Goal: Find specific page/section: Find specific page/section

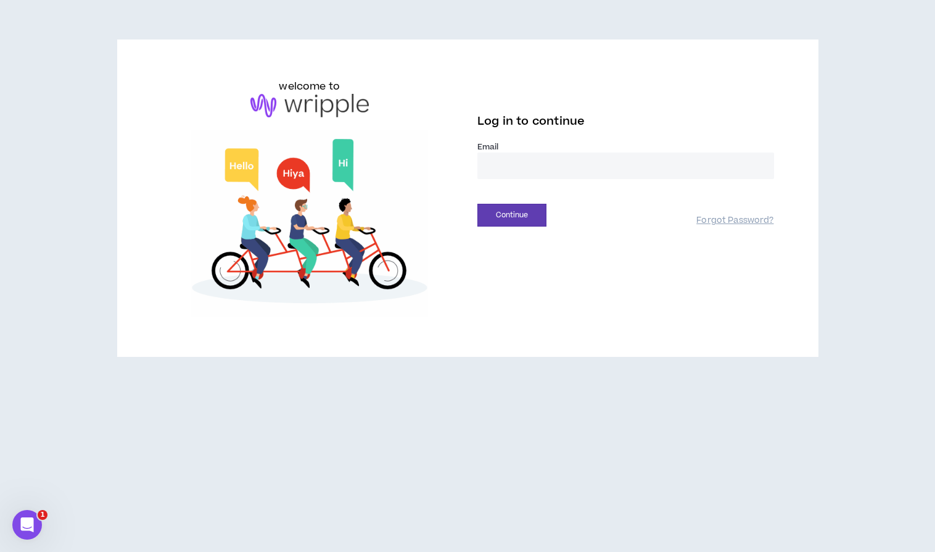
click at [584, 158] on input "email" at bounding box center [626, 165] width 297 height 27
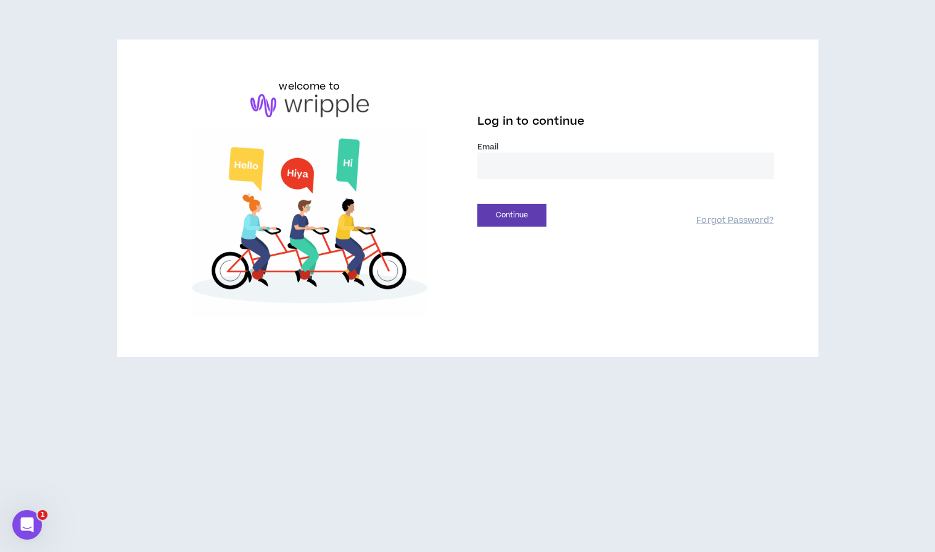
click at [590, 172] on input "email" at bounding box center [626, 165] width 297 height 27
type input "**********"
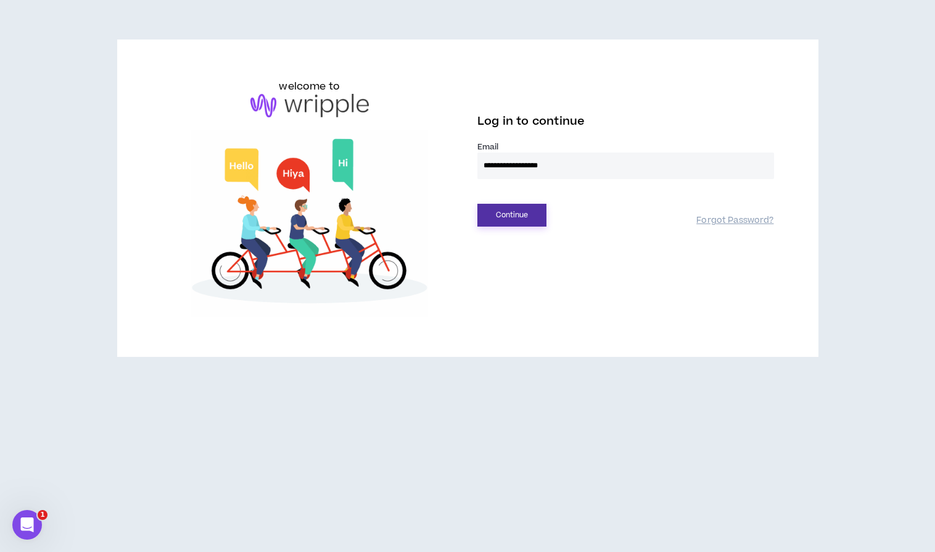
click at [521, 220] on button "Continue" at bounding box center [512, 215] width 69 height 23
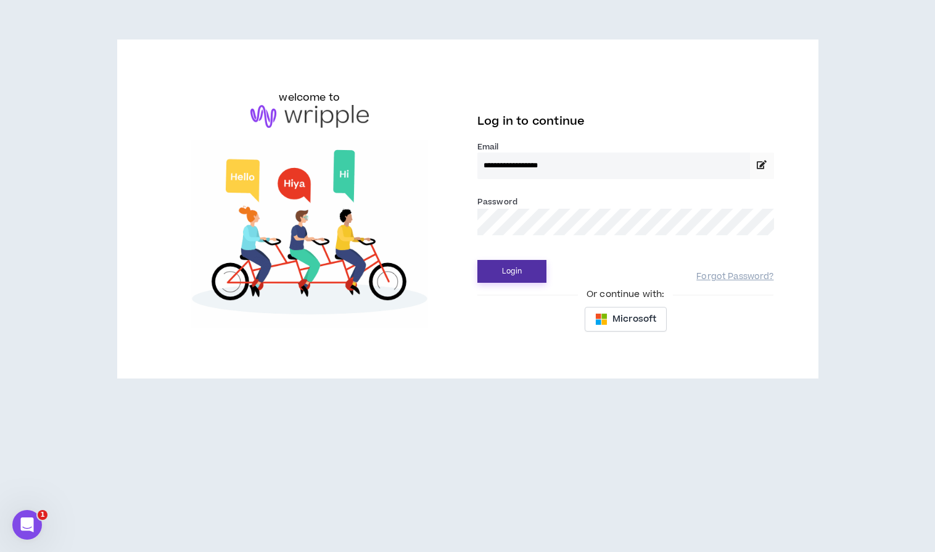
click at [521, 270] on button "Login" at bounding box center [512, 271] width 69 height 23
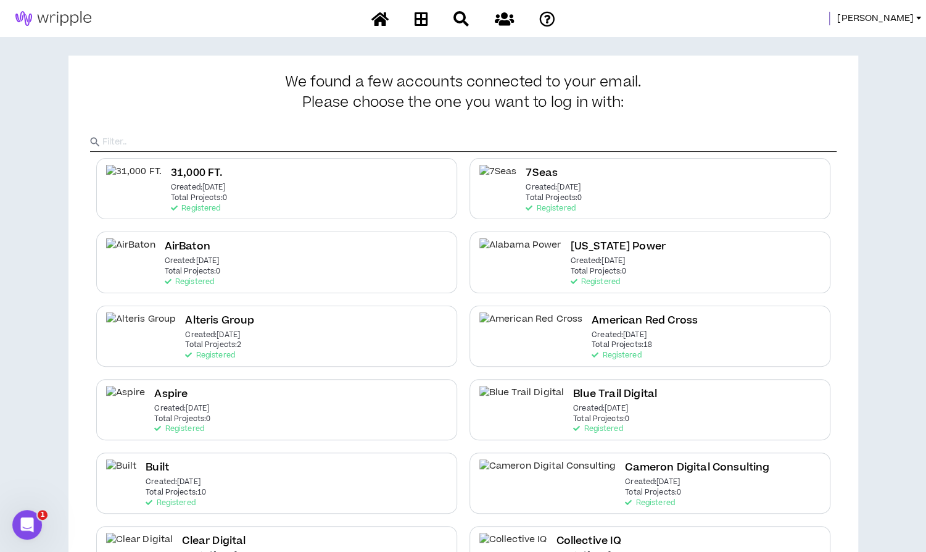
click at [905, 17] on span "[PERSON_NAME]" at bounding box center [875, 19] width 77 height 14
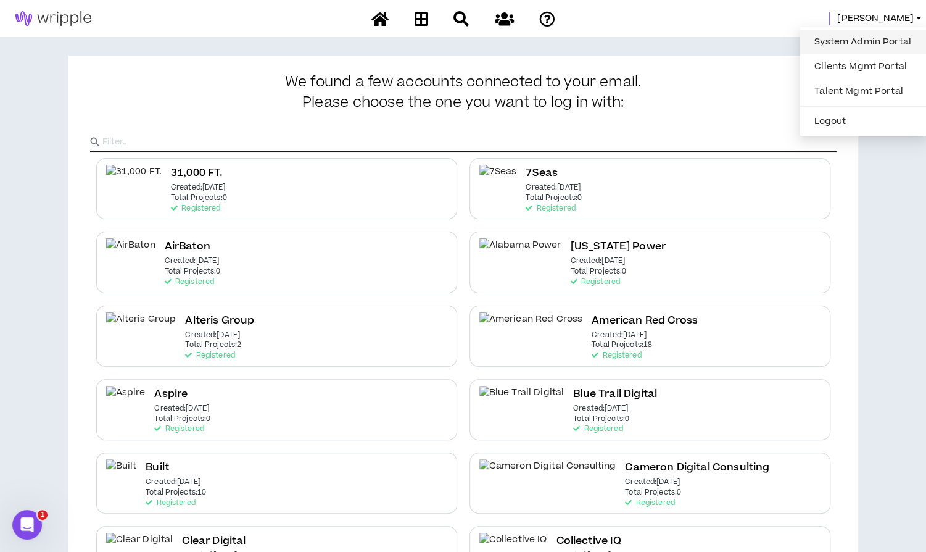
click at [870, 42] on link "System Admin Portal" at bounding box center [863, 42] width 112 height 19
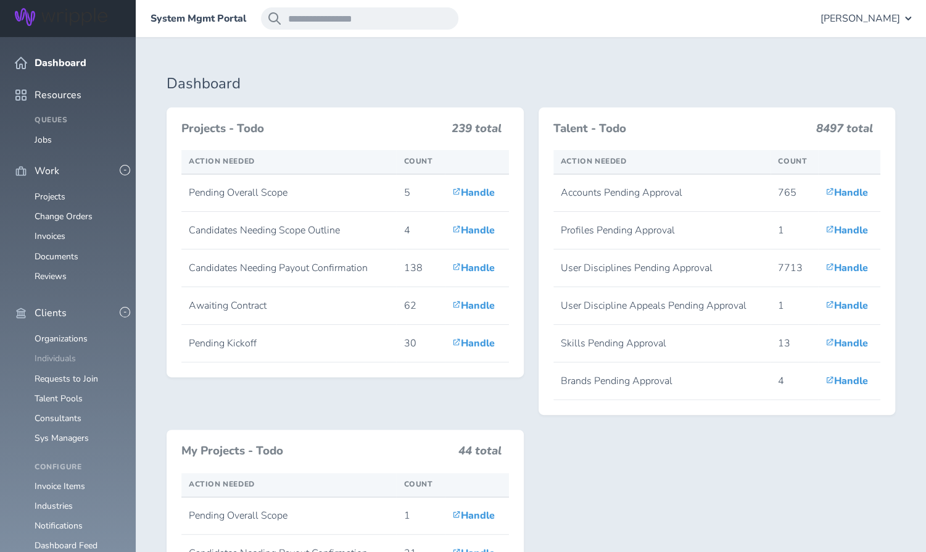
click at [59, 352] on link "Individuals" at bounding box center [55, 358] width 41 height 12
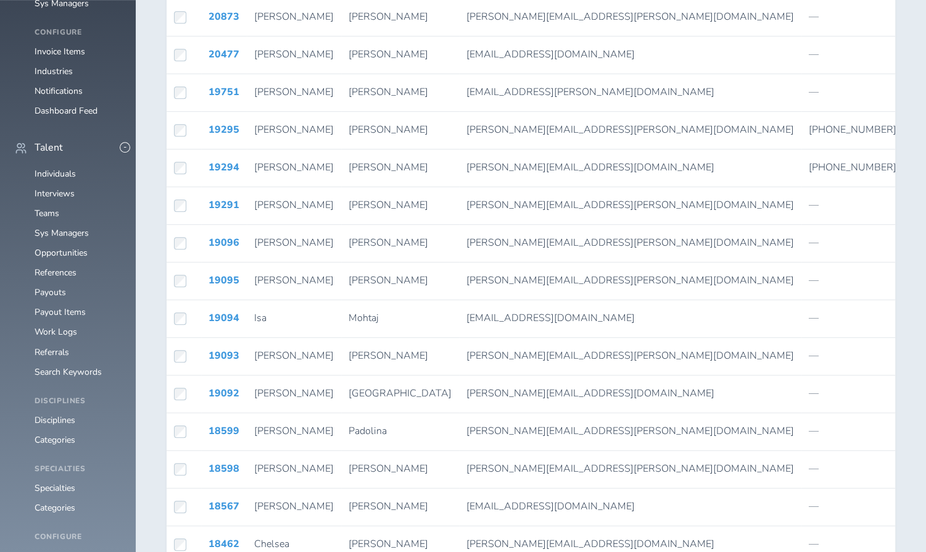
scroll to position [427, 0]
